Goal: Task Accomplishment & Management: Manage account settings

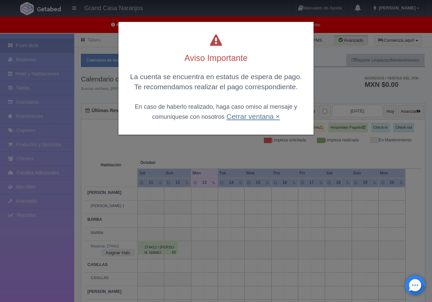
click at [265, 117] on link "Cerrar ventana ×" at bounding box center [252, 117] width 53 height 8
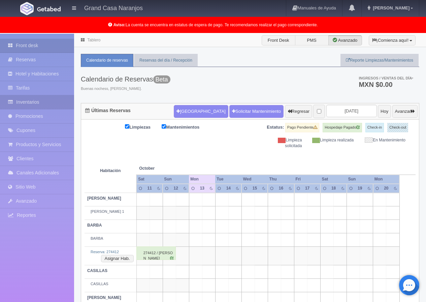
click at [41, 101] on link "Inventarios" at bounding box center [37, 102] width 74 height 14
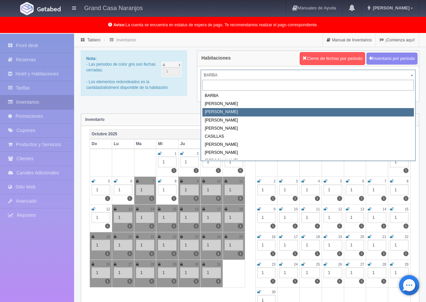
select select "2062"
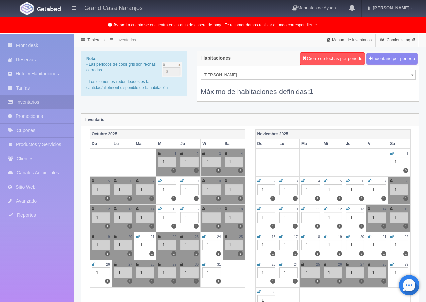
click at [160, 208] on icon at bounding box center [160, 209] width 4 height 4
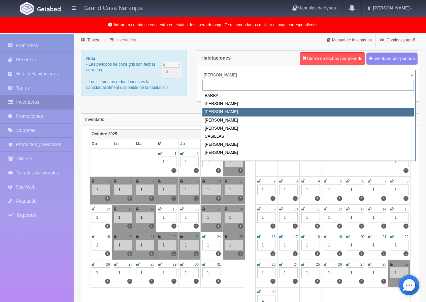
select select "2062"
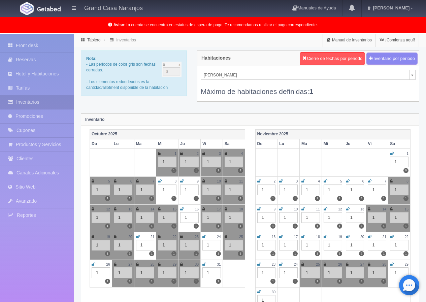
click at [183, 209] on icon at bounding box center [182, 209] width 4 height 4
